Goal: Register for event/course: Sign up to attend an event or enroll in a course

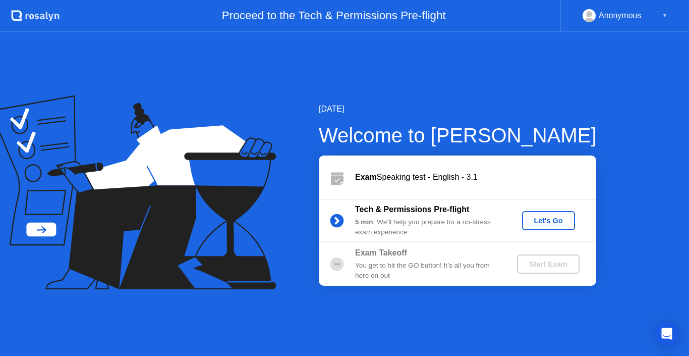
click at [548, 220] on div "Let's Go" at bounding box center [548, 220] width 45 height 8
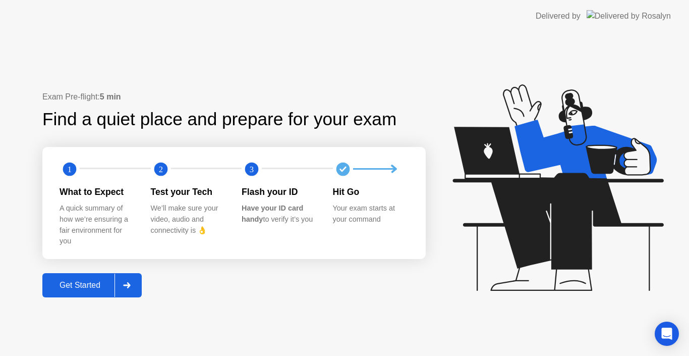
click at [130, 285] on icon at bounding box center [126, 285] width 7 height 6
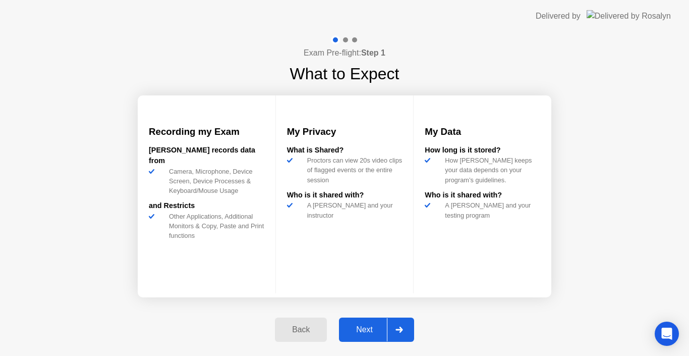
click at [365, 327] on div "Next" at bounding box center [364, 329] width 45 height 9
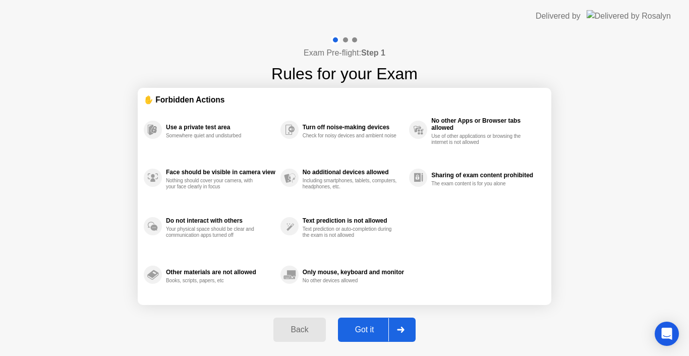
click at [365, 327] on div "Got it" at bounding box center [364, 329] width 47 height 9
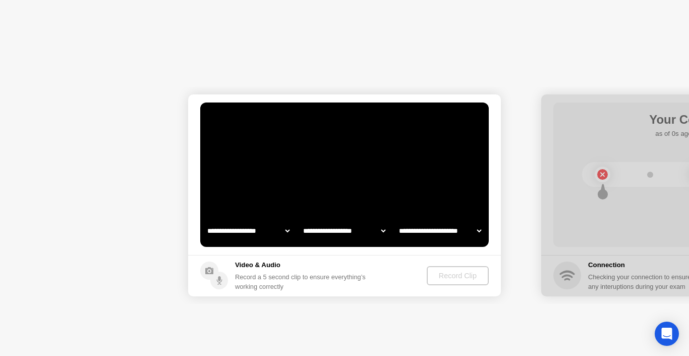
select select "**********"
select select "*******"
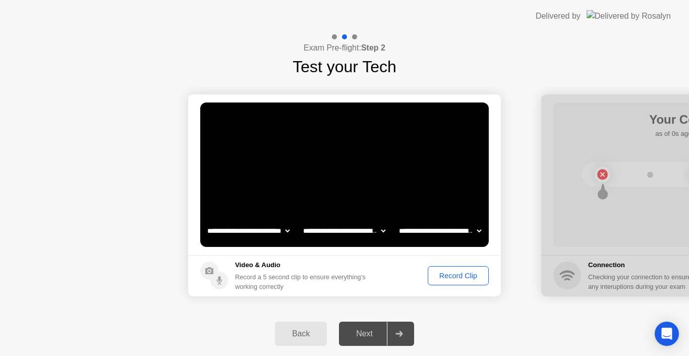
click at [464, 271] on div "Record Clip" at bounding box center [458, 275] width 54 height 8
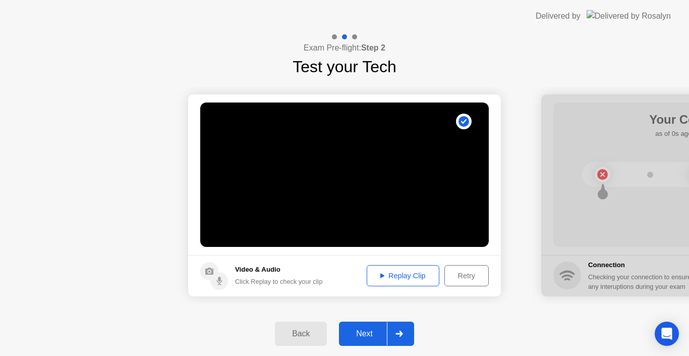
click at [405, 275] on div "Replay Clip" at bounding box center [403, 275] width 66 height 8
click at [369, 331] on div "Next" at bounding box center [364, 333] width 45 height 9
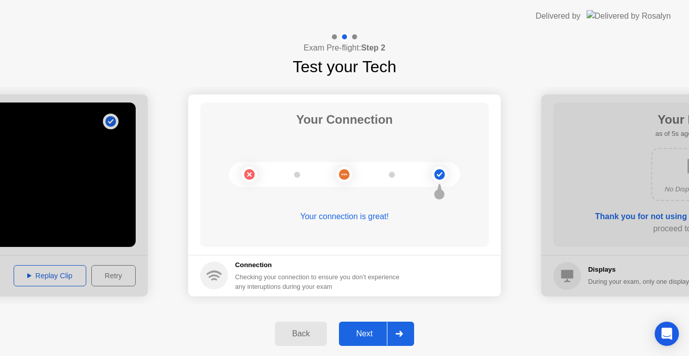
click at [368, 332] on div "Next" at bounding box center [364, 333] width 45 height 9
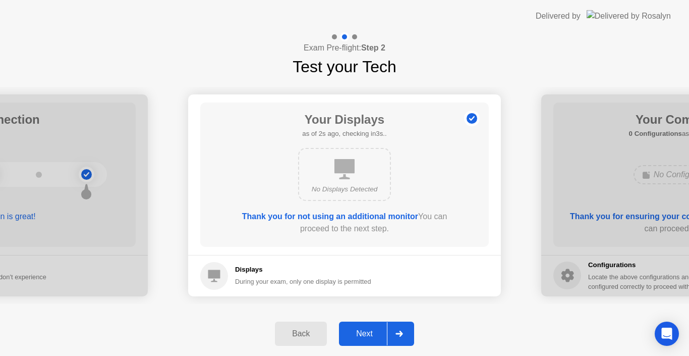
click at [368, 332] on div "Next" at bounding box center [364, 333] width 45 height 9
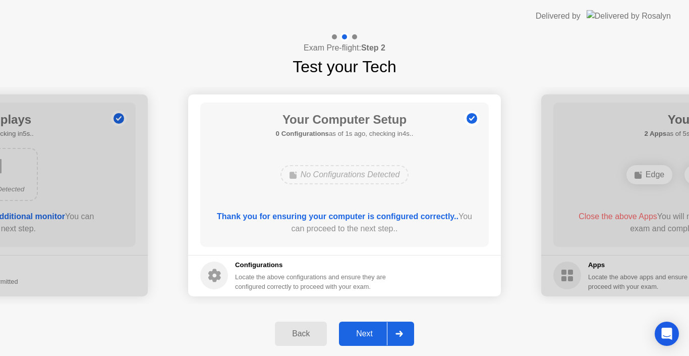
click at [368, 332] on div "Next" at bounding box center [364, 333] width 45 height 9
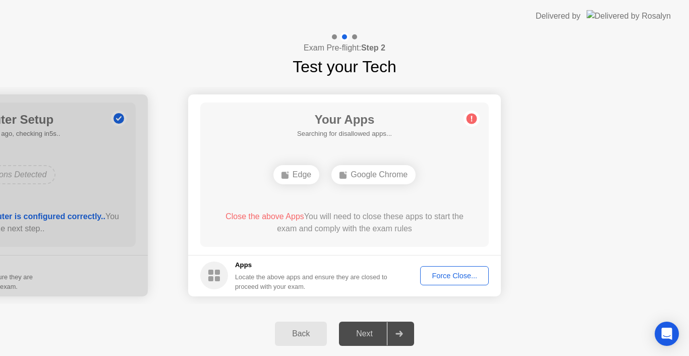
click at [442, 271] on div "Force Close..." at bounding box center [455, 275] width 62 height 8
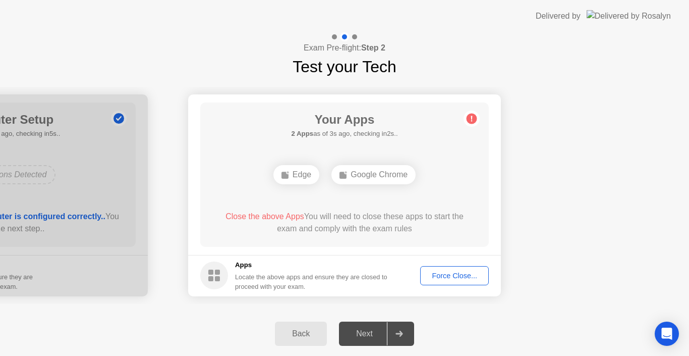
click at [381, 233] on div "Close the above Apps You will need to close these apps to start the exam and co…" at bounding box center [345, 222] width 260 height 24
click at [367, 332] on div "Next" at bounding box center [364, 333] width 45 height 9
click at [447, 276] on div "Force Close..." at bounding box center [455, 275] width 62 height 8
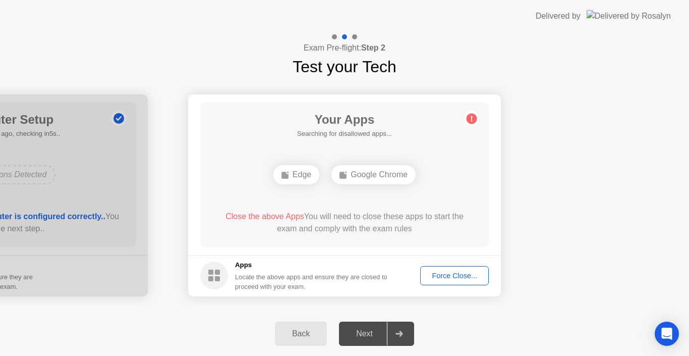
click at [452, 275] on div "Force Close..." at bounding box center [455, 275] width 62 height 8
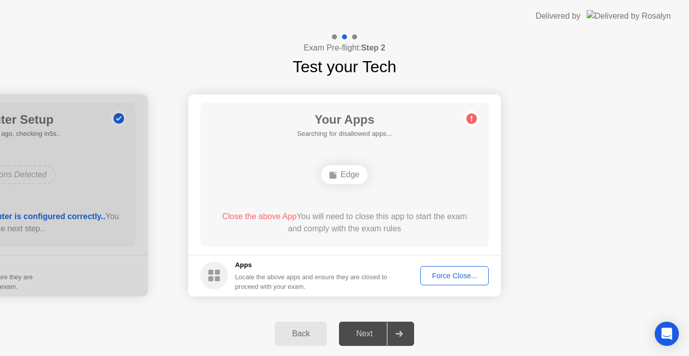
click at [454, 271] on div "Force Close..." at bounding box center [455, 275] width 62 height 8
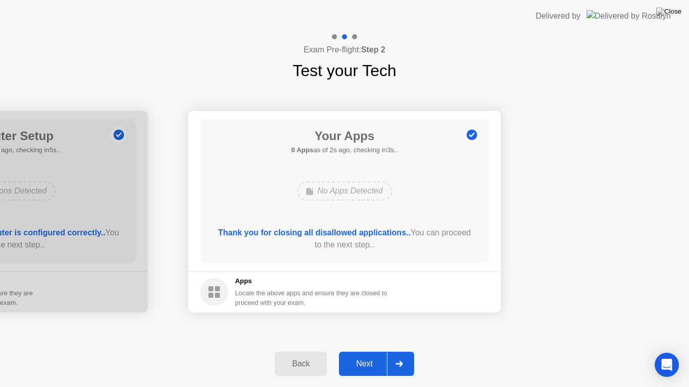
click at [371, 355] on div "Next" at bounding box center [364, 364] width 45 height 9
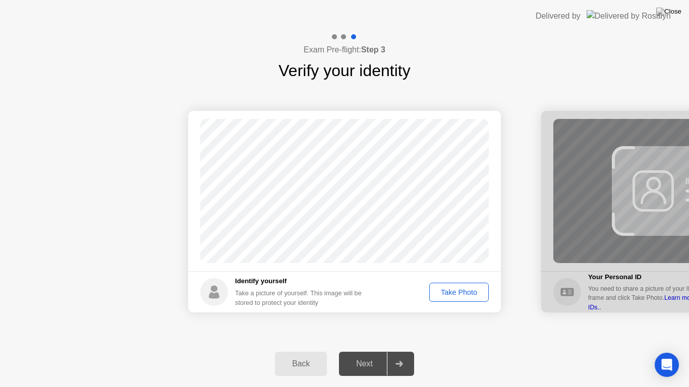
click at [460, 289] on div "Take Photo" at bounding box center [459, 293] width 52 height 8
click at [366, 355] on div "Next" at bounding box center [364, 364] width 45 height 9
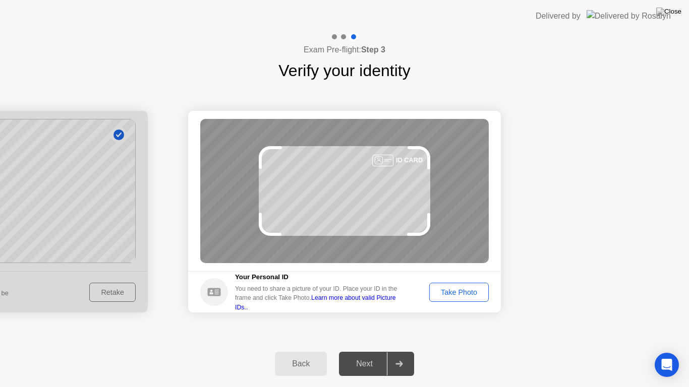
click at [463, 289] on div "Take Photo" at bounding box center [459, 293] width 52 height 8
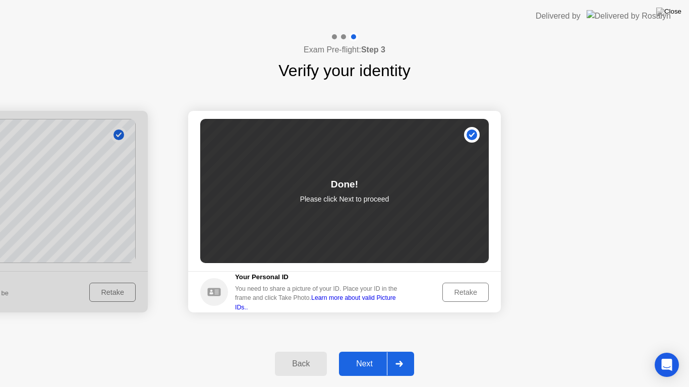
click at [366, 355] on div "Next" at bounding box center [364, 364] width 45 height 9
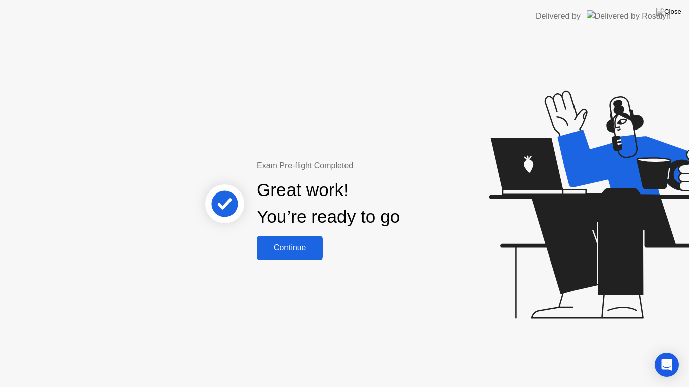
click at [289, 247] on div "Continue" at bounding box center [290, 248] width 60 height 9
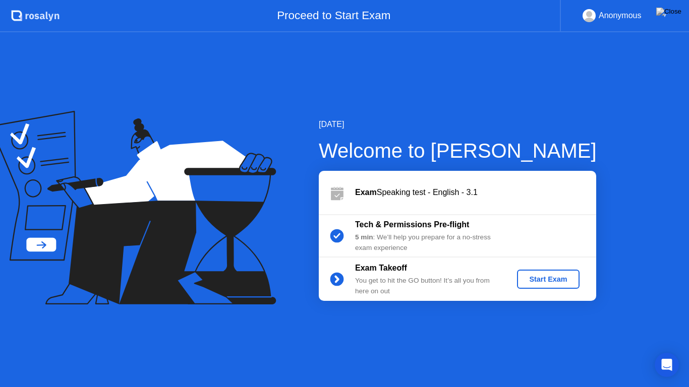
click at [544, 282] on div "Start Exam" at bounding box center [548, 279] width 54 height 8
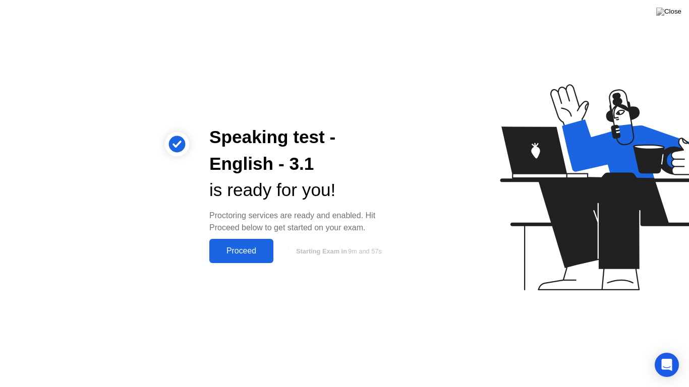
click at [242, 247] on div "Proceed" at bounding box center [241, 251] width 58 height 9
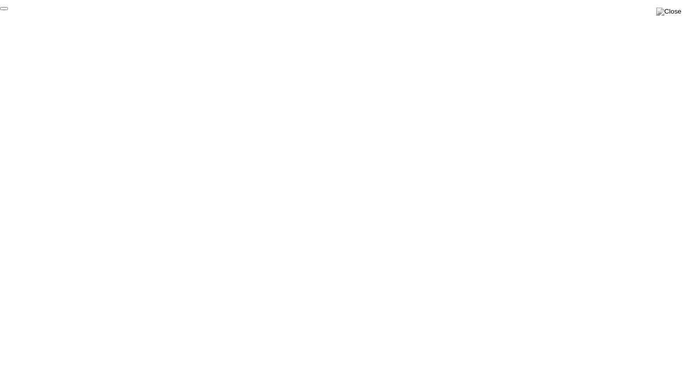
click div "End Proctoring Session"
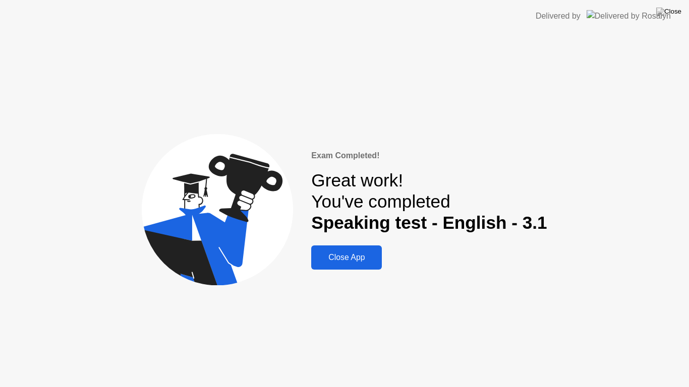
click at [358, 259] on div "Close App" at bounding box center [346, 257] width 65 height 9
